Goal: Information Seeking & Learning: Learn about a topic

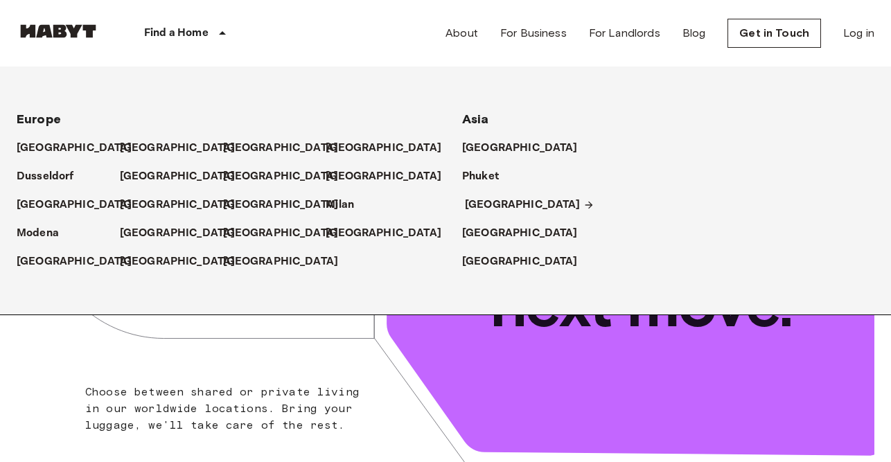
click at [483, 199] on p "[GEOGRAPHIC_DATA]" at bounding box center [523, 205] width 116 height 17
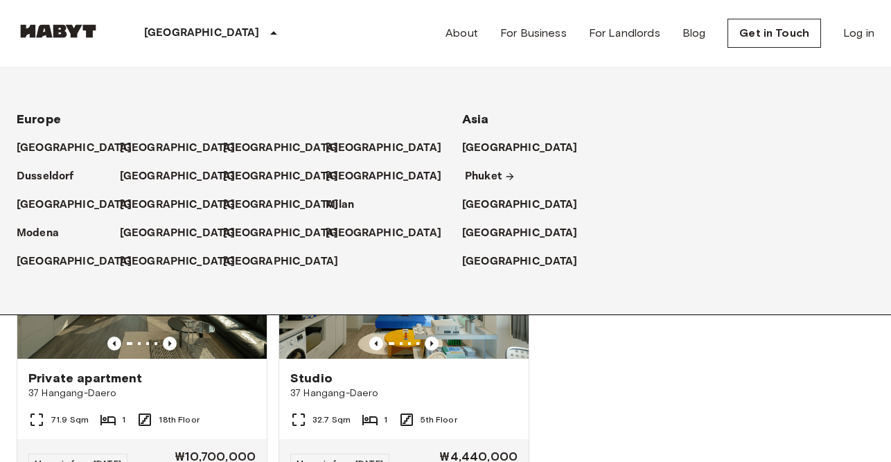
click at [479, 177] on p "Phuket" at bounding box center [483, 176] width 37 height 17
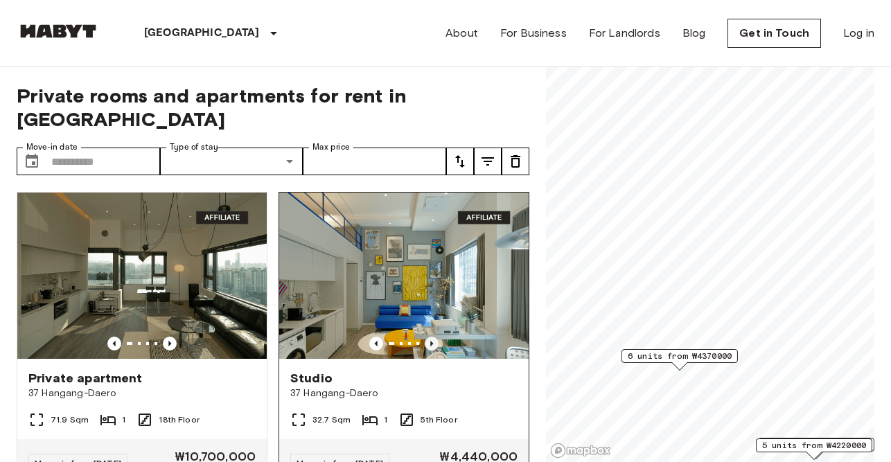
click at [431, 337] on icon "Previous image" at bounding box center [432, 344] width 14 height 14
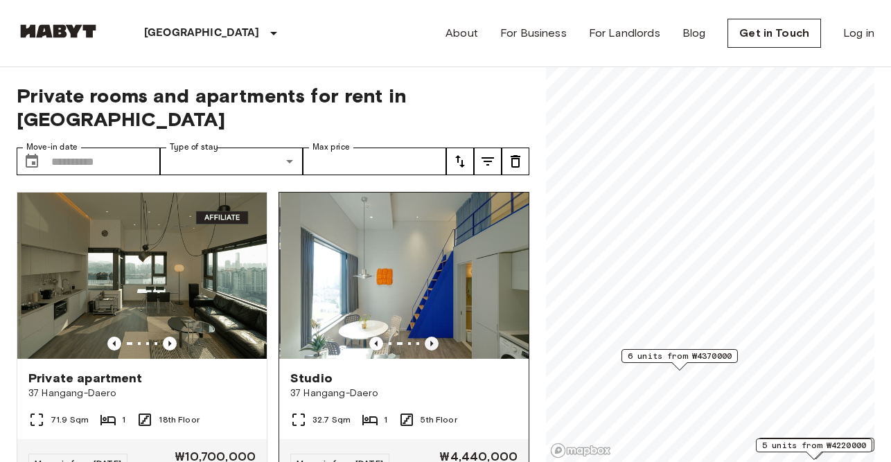
click at [431, 337] on icon "Previous image" at bounding box center [432, 344] width 14 height 14
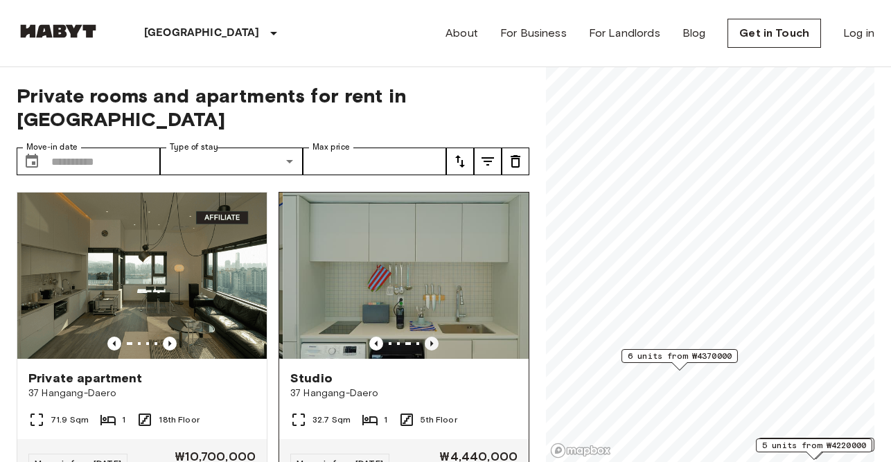
click at [431, 337] on icon "Previous image" at bounding box center [432, 344] width 14 height 14
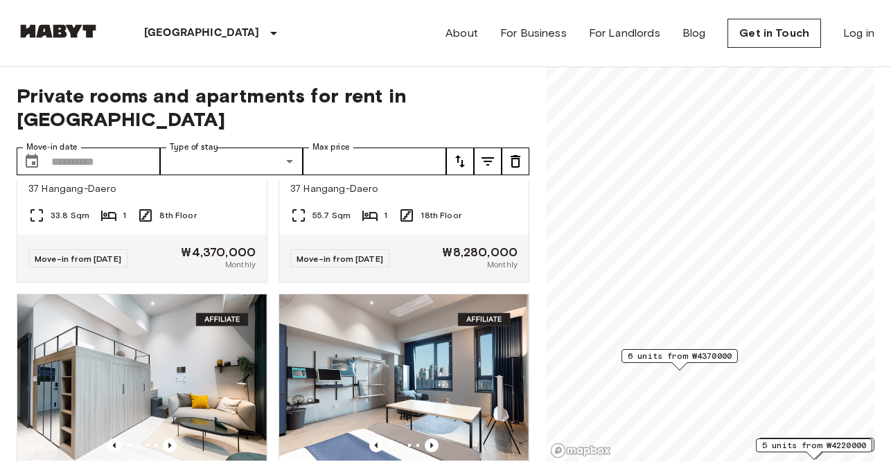
scroll to position [817, 0]
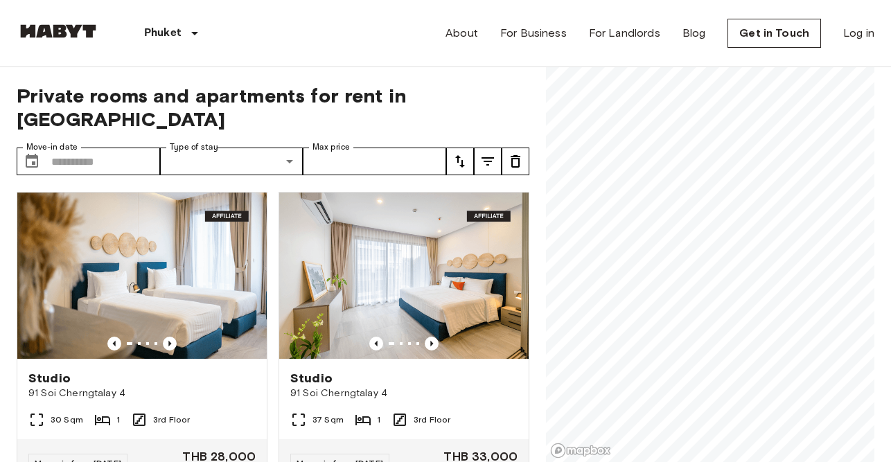
click at [66, 27] on img at bounding box center [58, 31] width 83 height 14
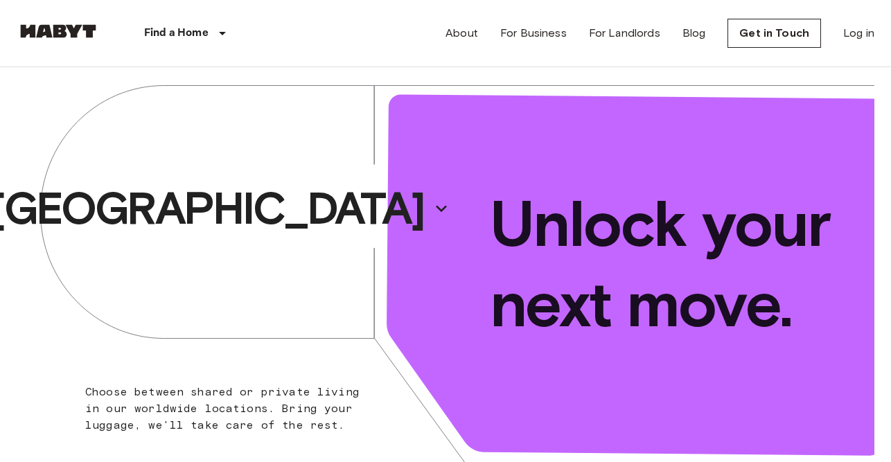
click at [305, 203] on p "[GEOGRAPHIC_DATA]" at bounding box center [207, 208] width 434 height 55
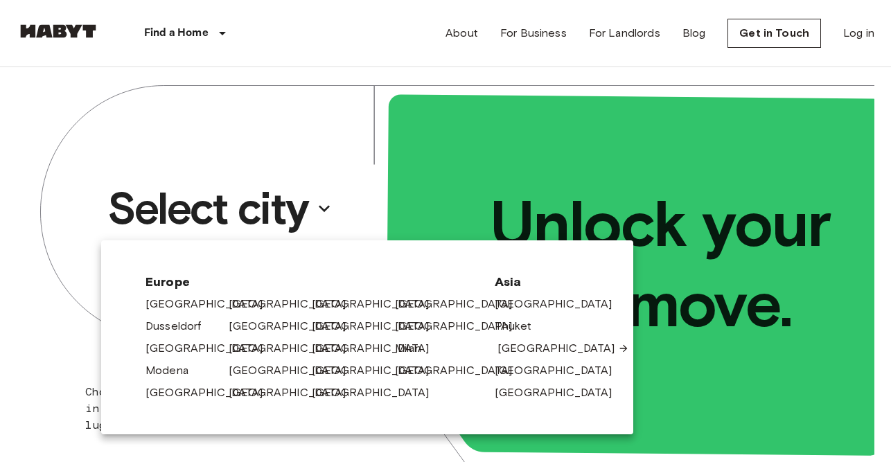
click at [514, 340] on link "[GEOGRAPHIC_DATA]" at bounding box center [563, 348] width 132 height 17
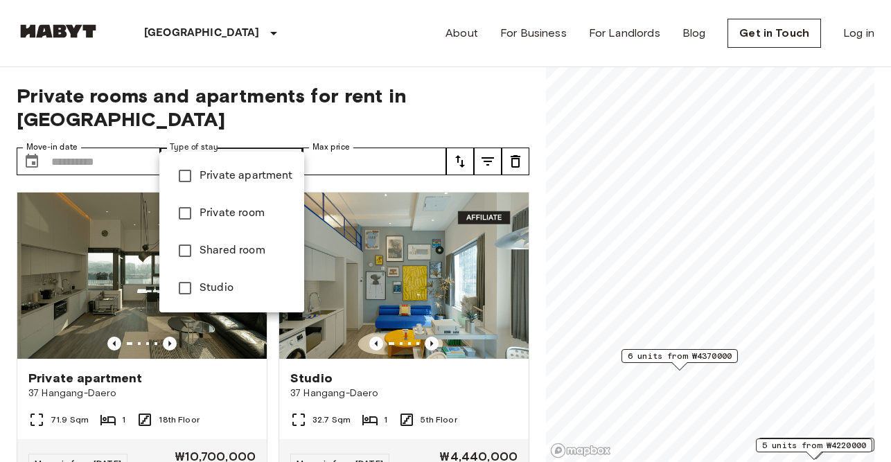
click at [366, 66] on div at bounding box center [445, 231] width 891 height 462
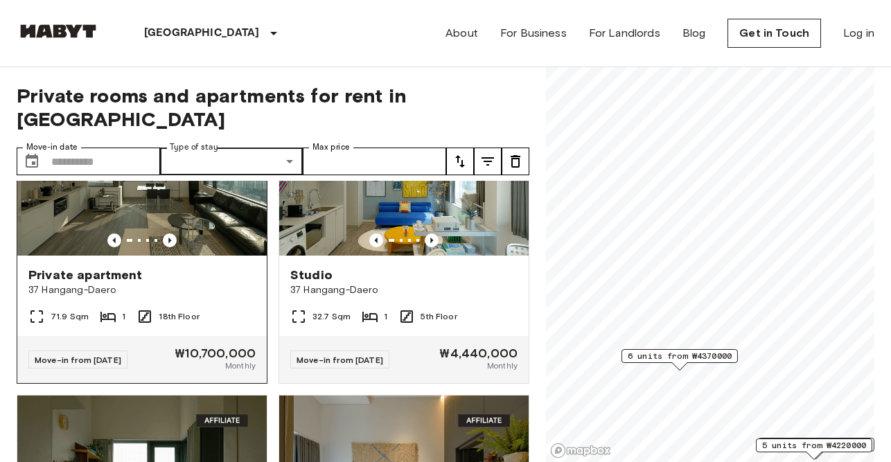
scroll to position [105, 0]
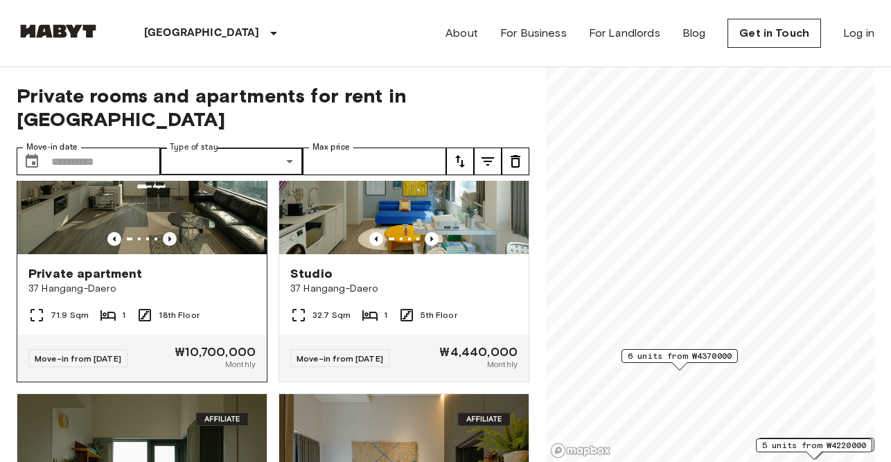
click at [167, 232] on icon "Previous image" at bounding box center [170, 239] width 14 height 14
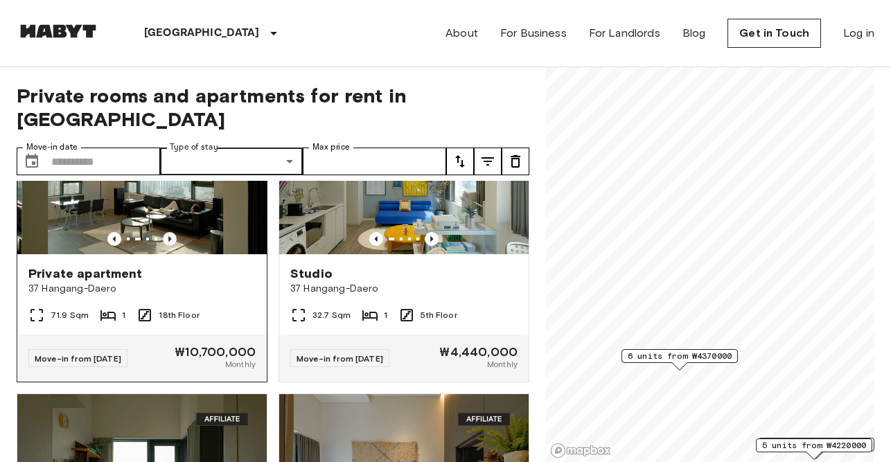
click at [167, 232] on icon "Previous image" at bounding box center [170, 239] width 14 height 14
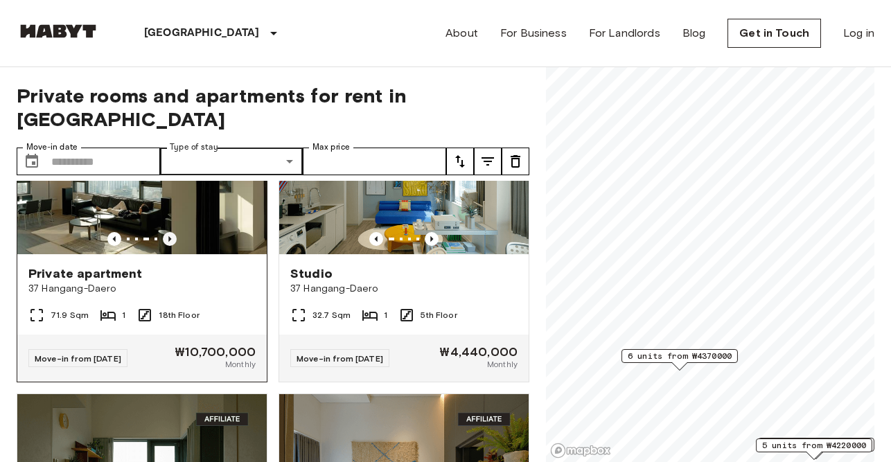
click at [167, 232] on icon "Previous image" at bounding box center [170, 239] width 14 height 14
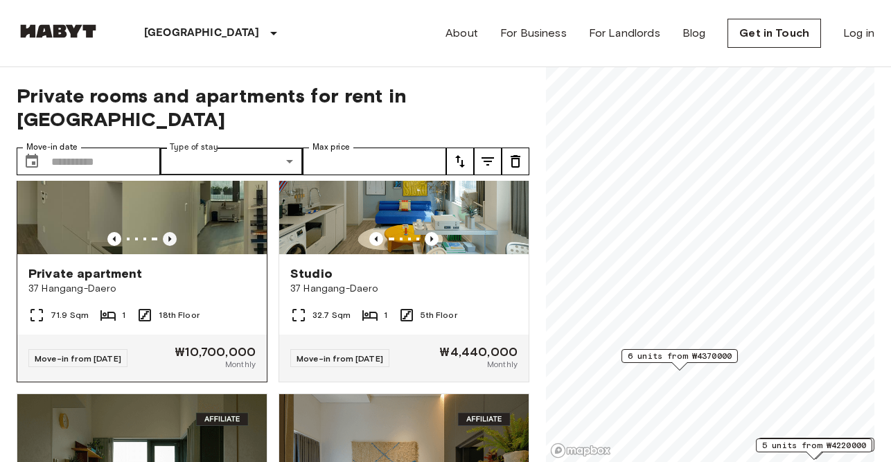
click at [167, 232] on icon "Previous image" at bounding box center [170, 239] width 14 height 14
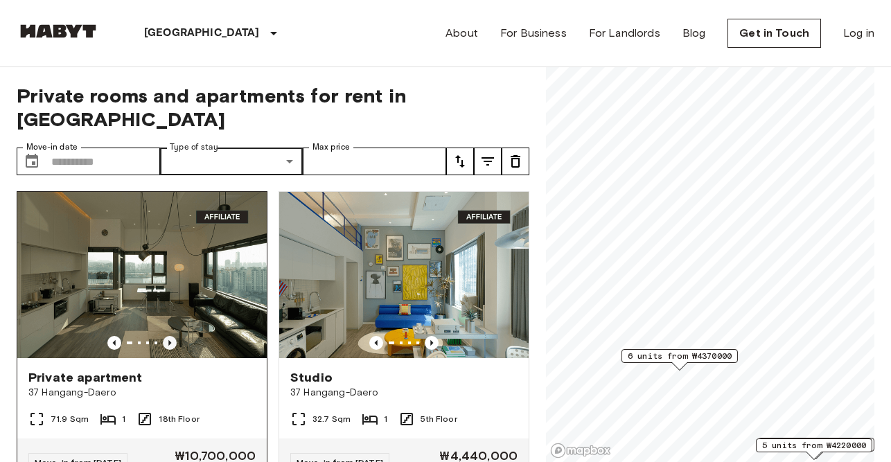
scroll to position [0, 0]
